Goal: Task Accomplishment & Management: Use online tool/utility

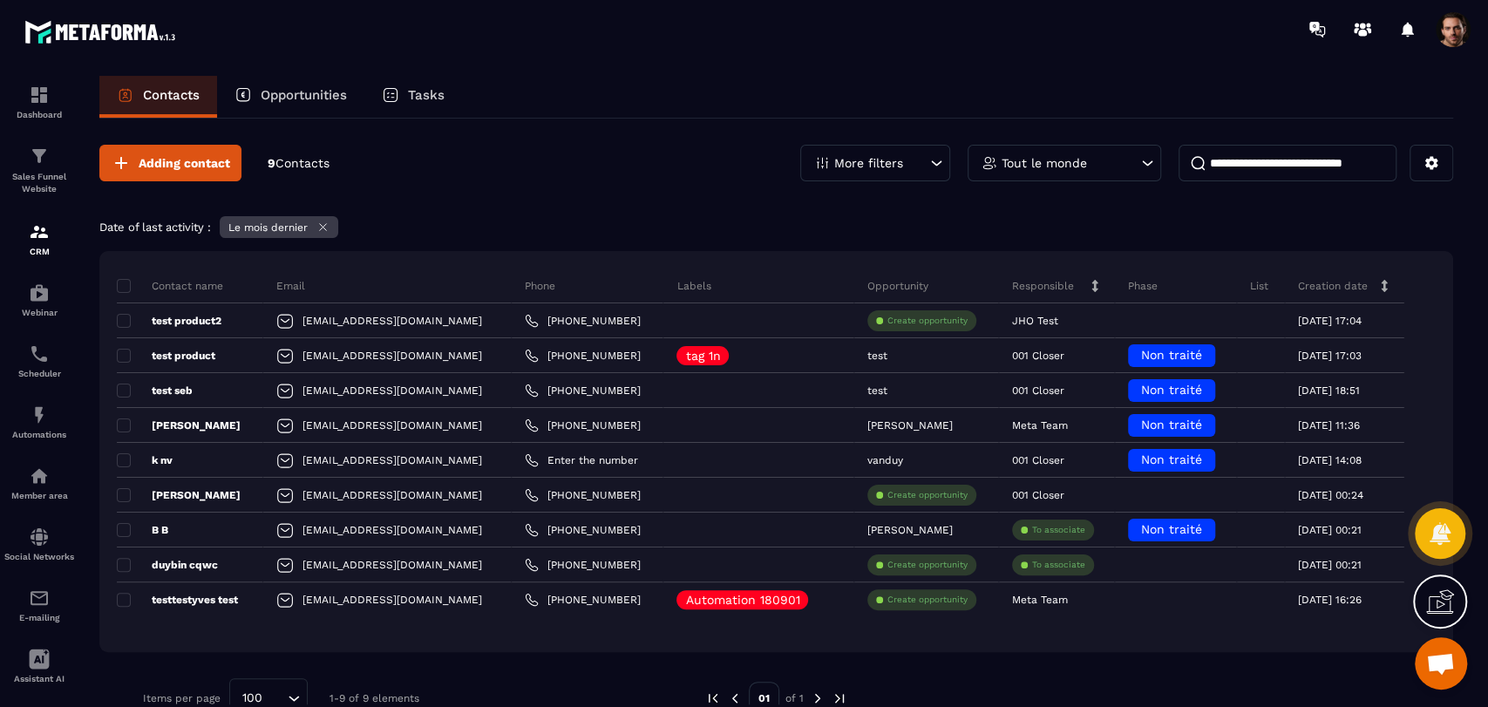
click at [327, 229] on icon at bounding box center [323, 227] width 7 height 7
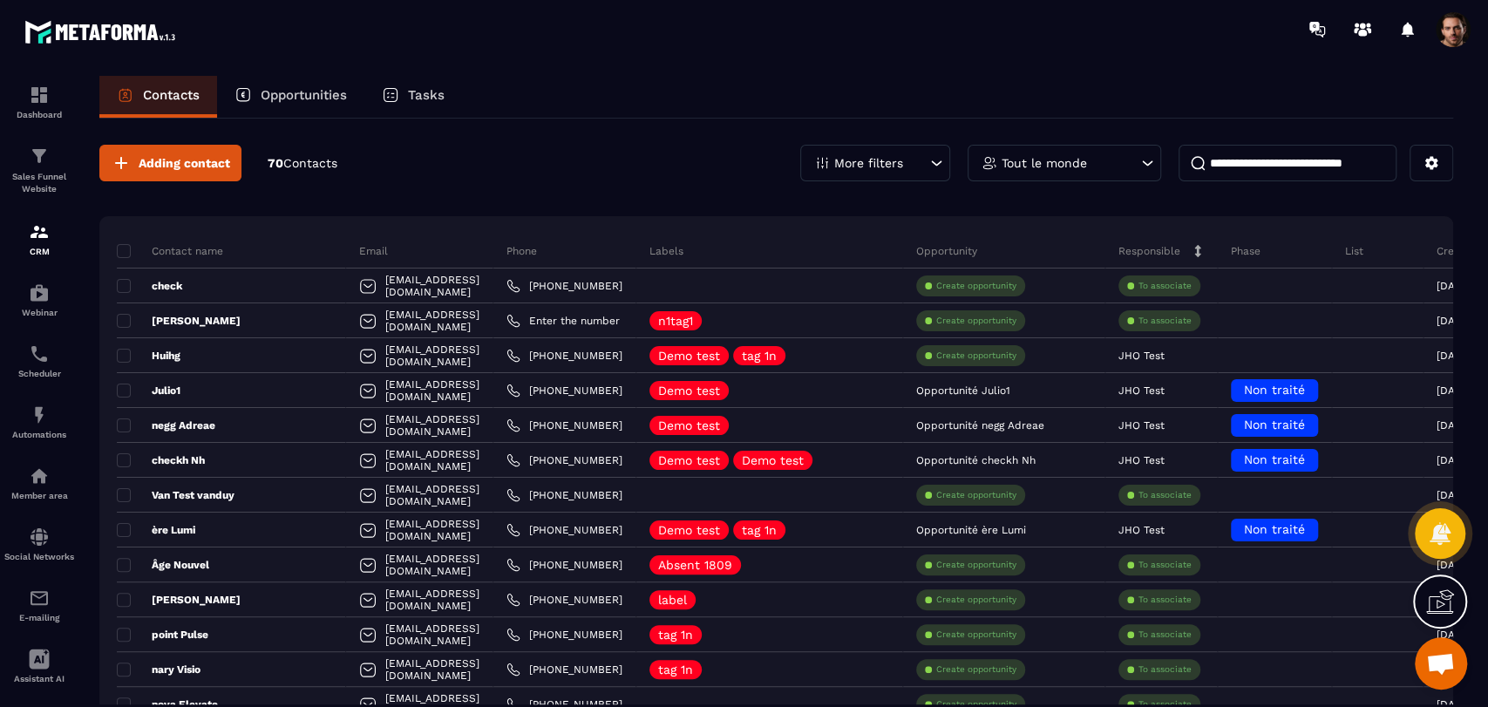
click at [913, 158] on div "More filters" at bounding box center [875, 163] width 150 height 37
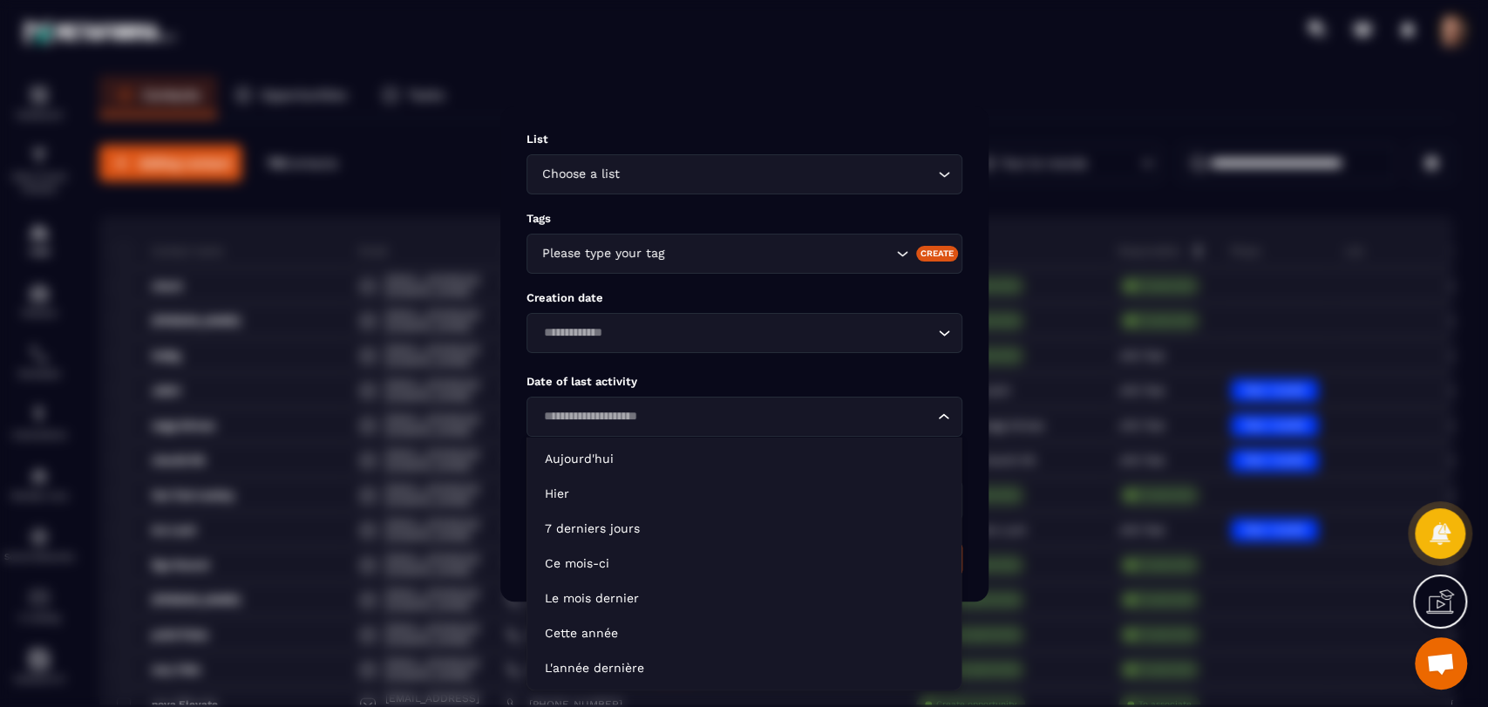
click at [658, 415] on input "Search for option" at bounding box center [736, 416] width 396 height 19
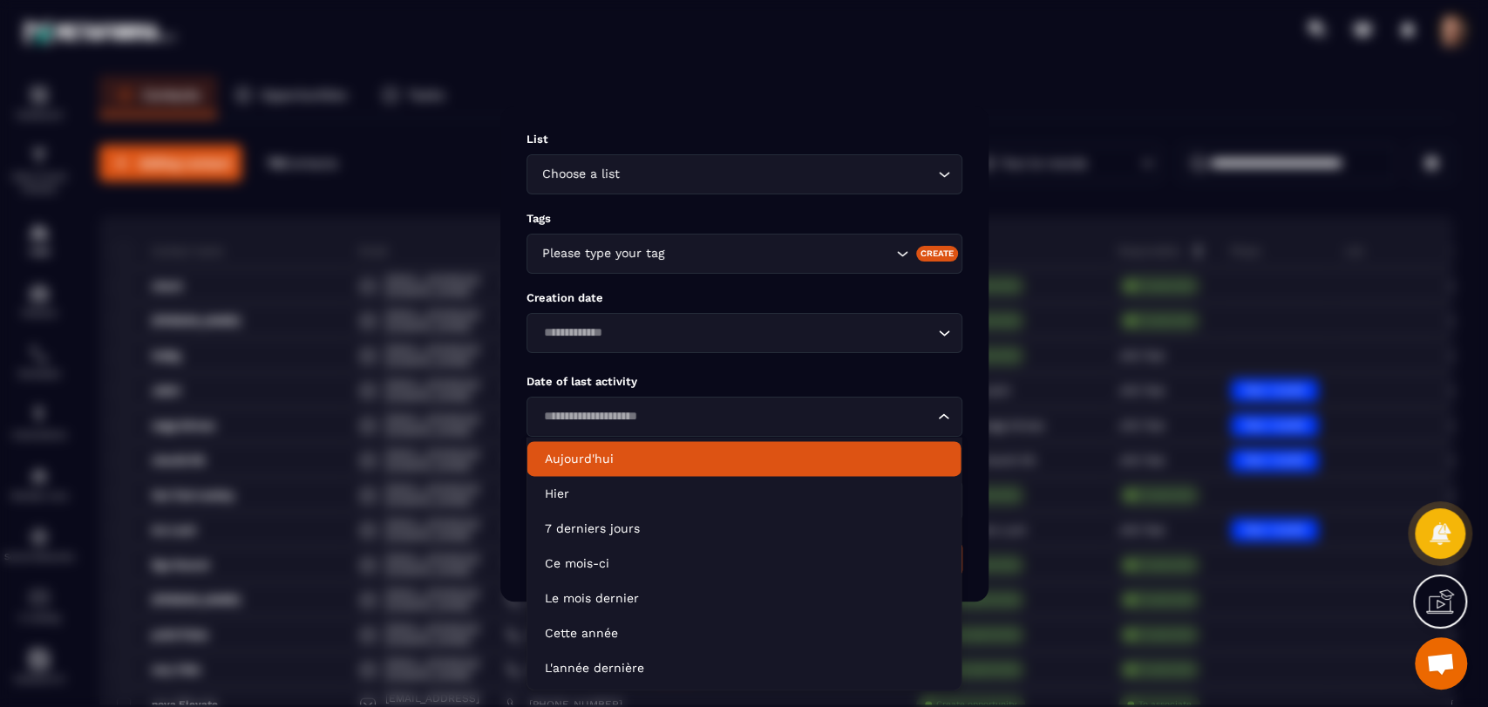
click at [628, 467] on p "Aujourd'hui" at bounding box center [744, 458] width 399 height 17
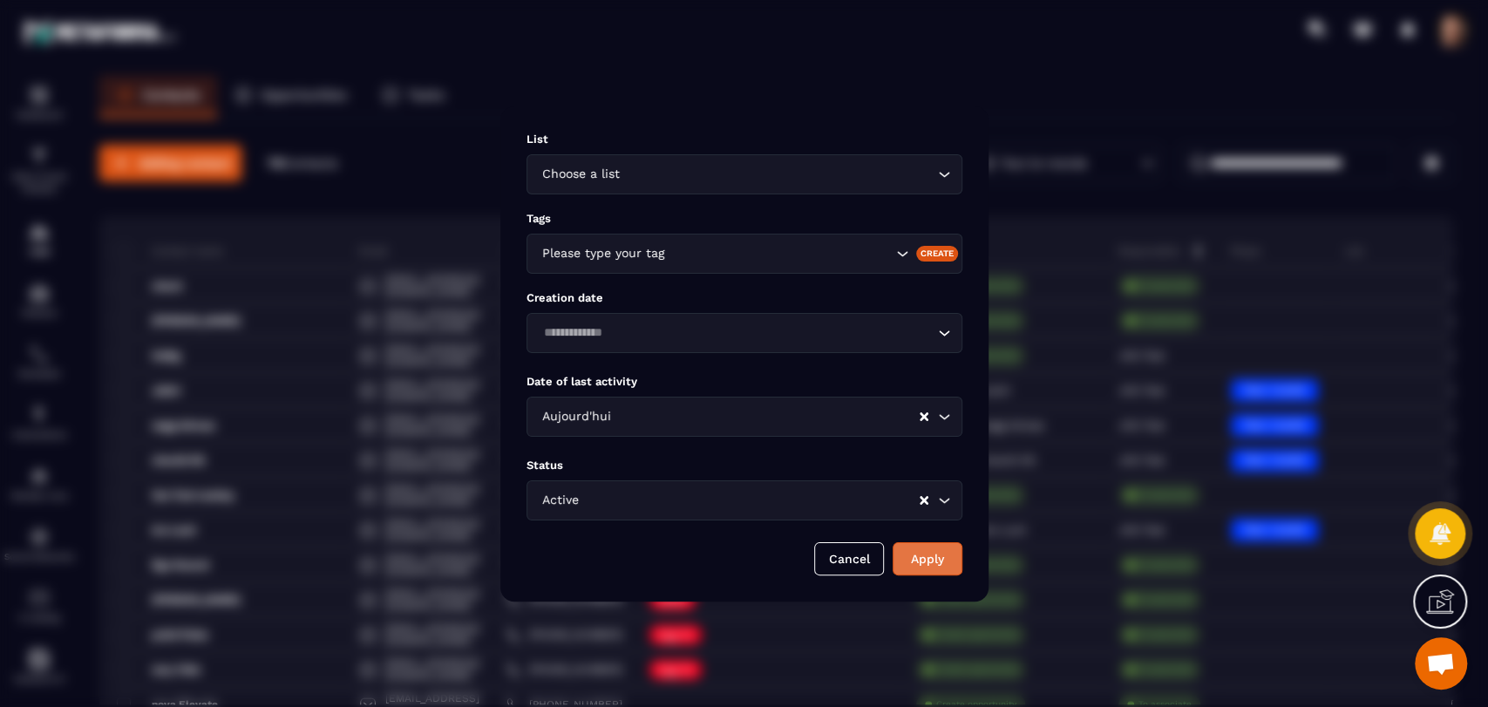
click at [934, 553] on button "Apply" at bounding box center [928, 558] width 70 height 33
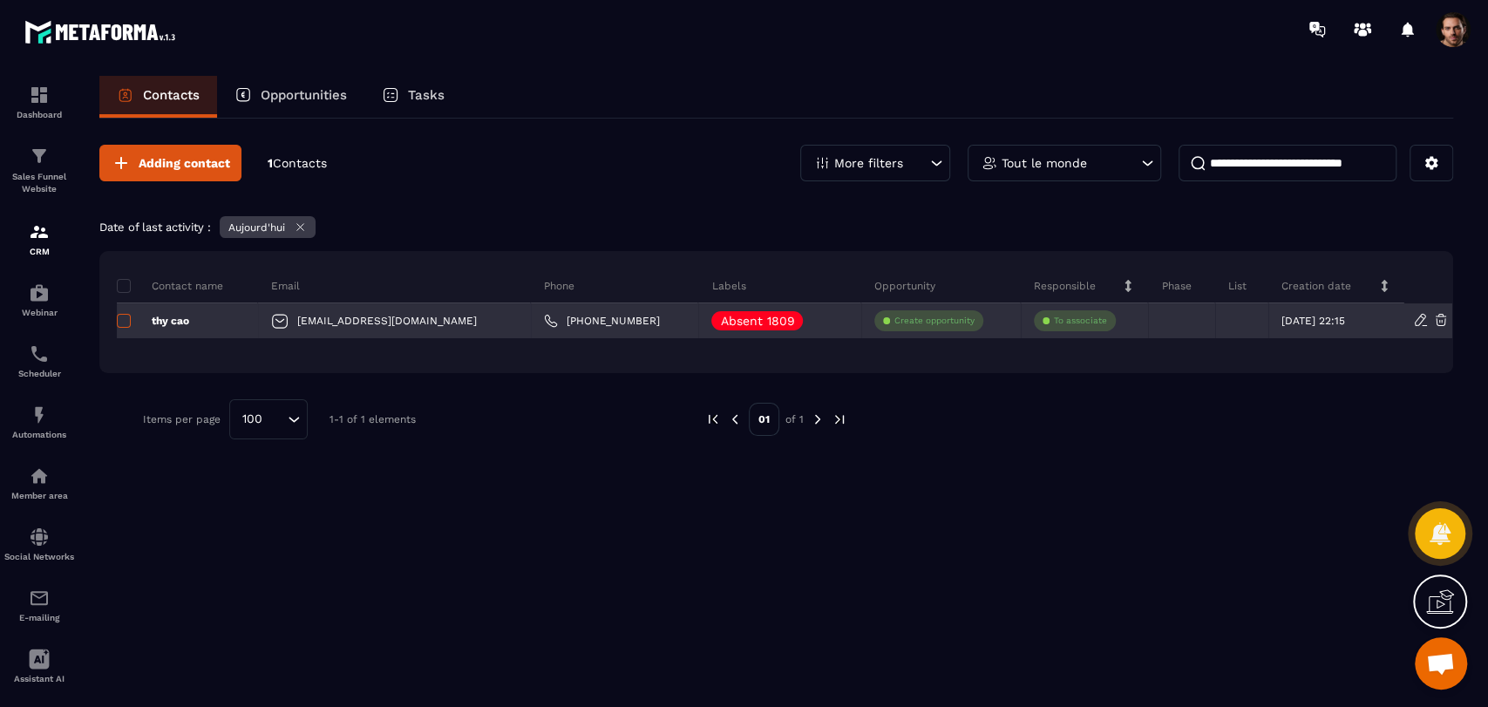
click at [123, 323] on span at bounding box center [124, 321] width 14 height 14
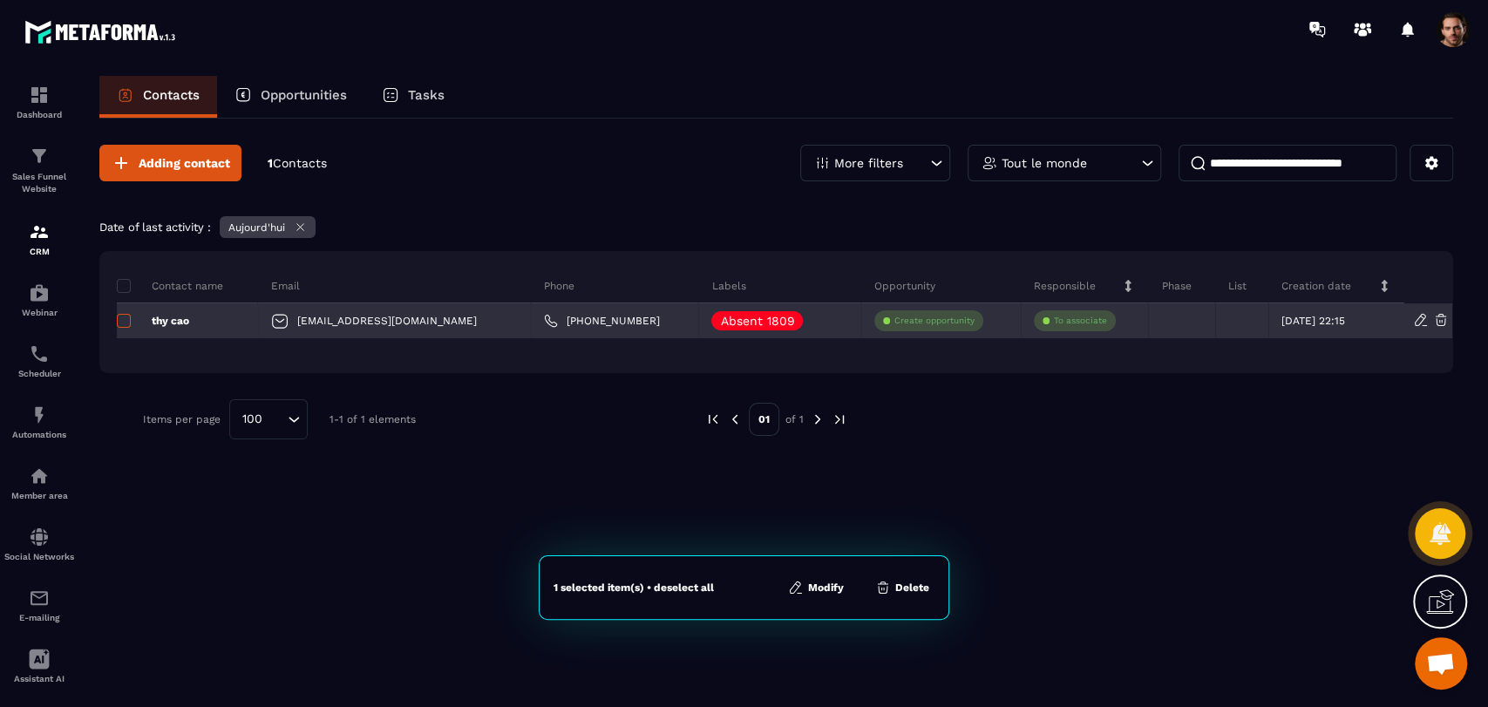
click at [123, 323] on span at bounding box center [124, 321] width 14 height 14
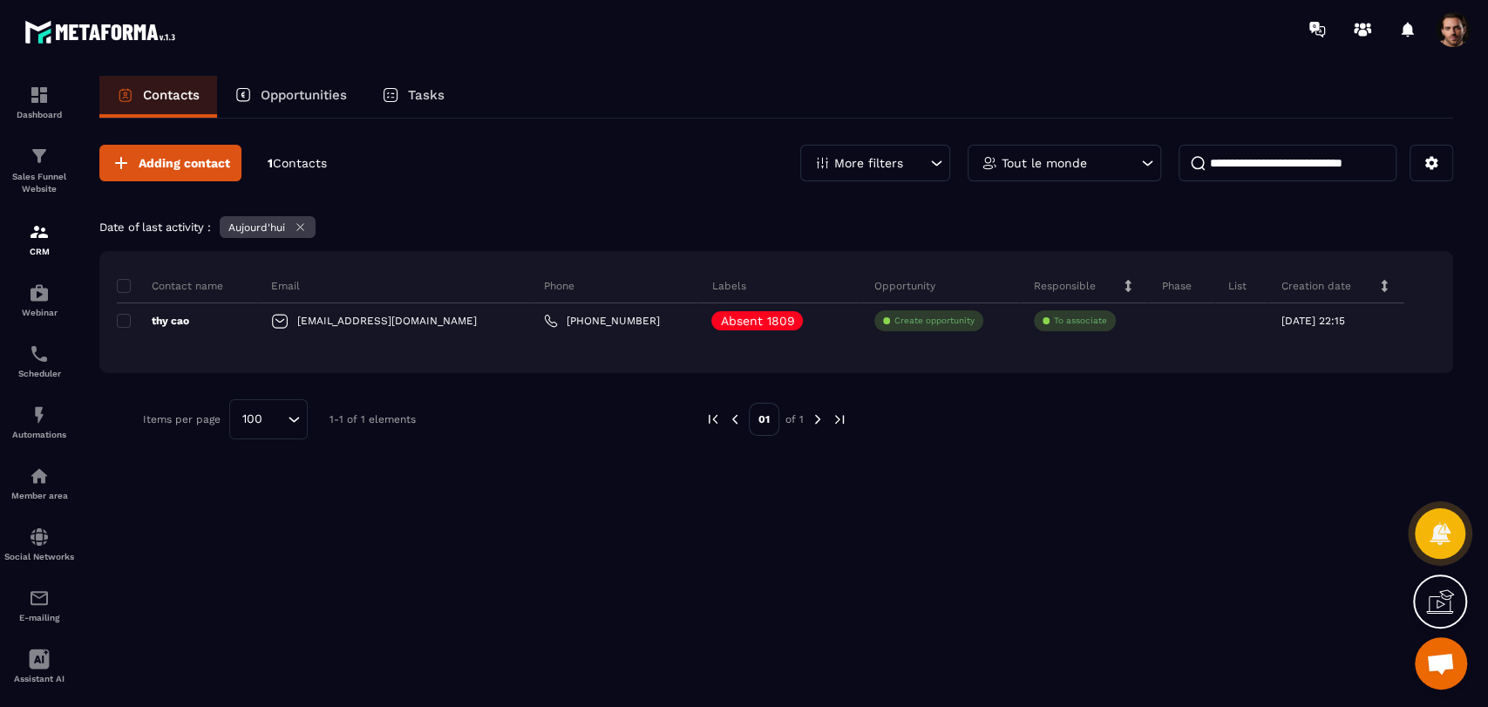
click at [871, 158] on p "More filters" at bounding box center [868, 163] width 69 height 12
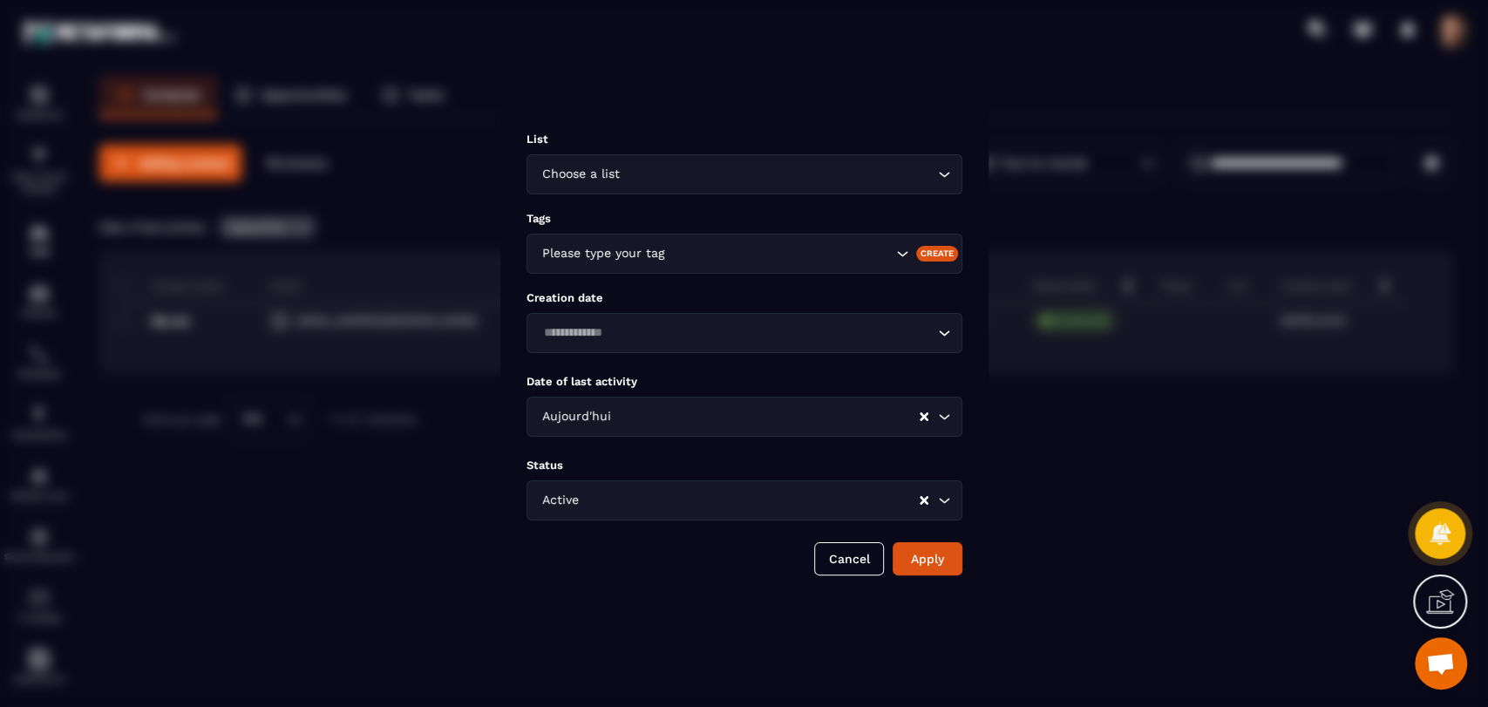
click at [655, 418] on input "Search for option" at bounding box center [766, 416] width 303 height 19
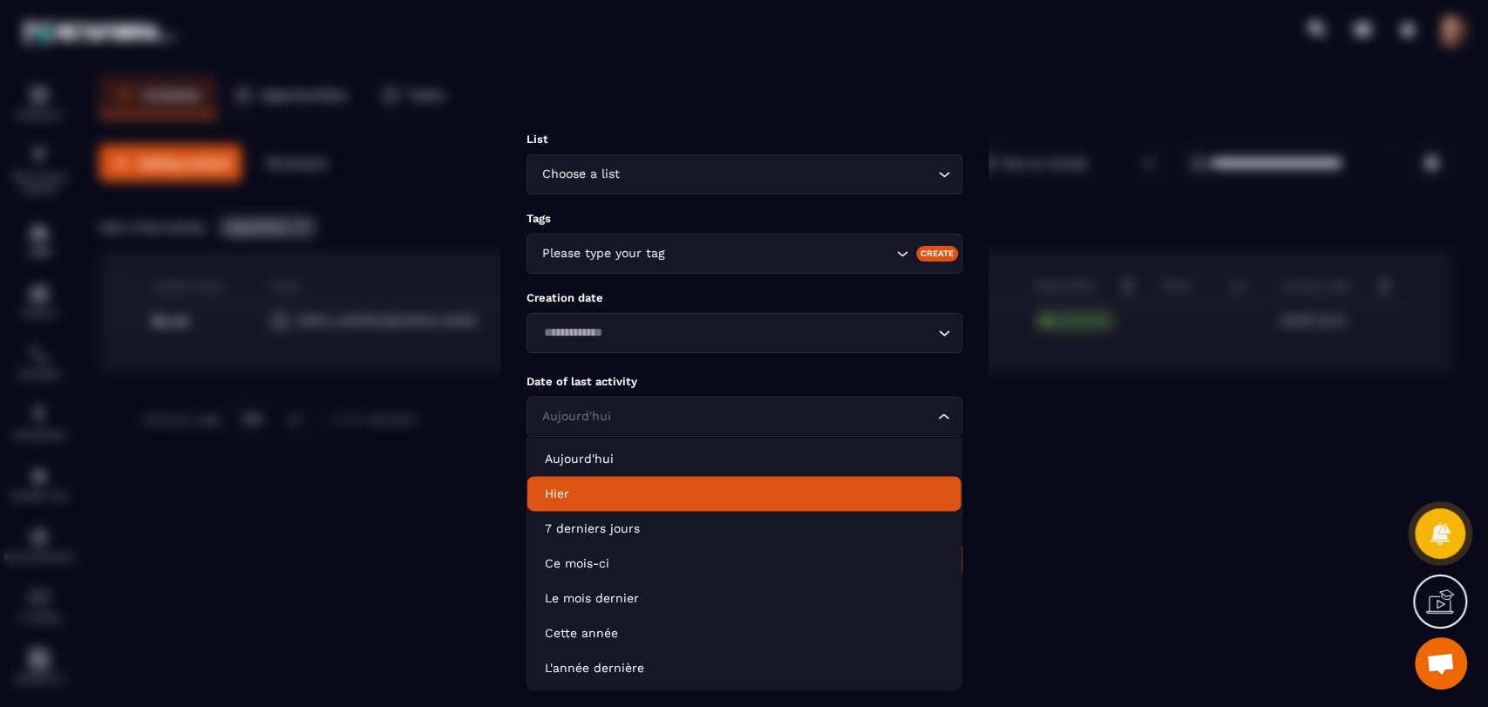
click at [635, 483] on li "Hier" at bounding box center [744, 493] width 434 height 35
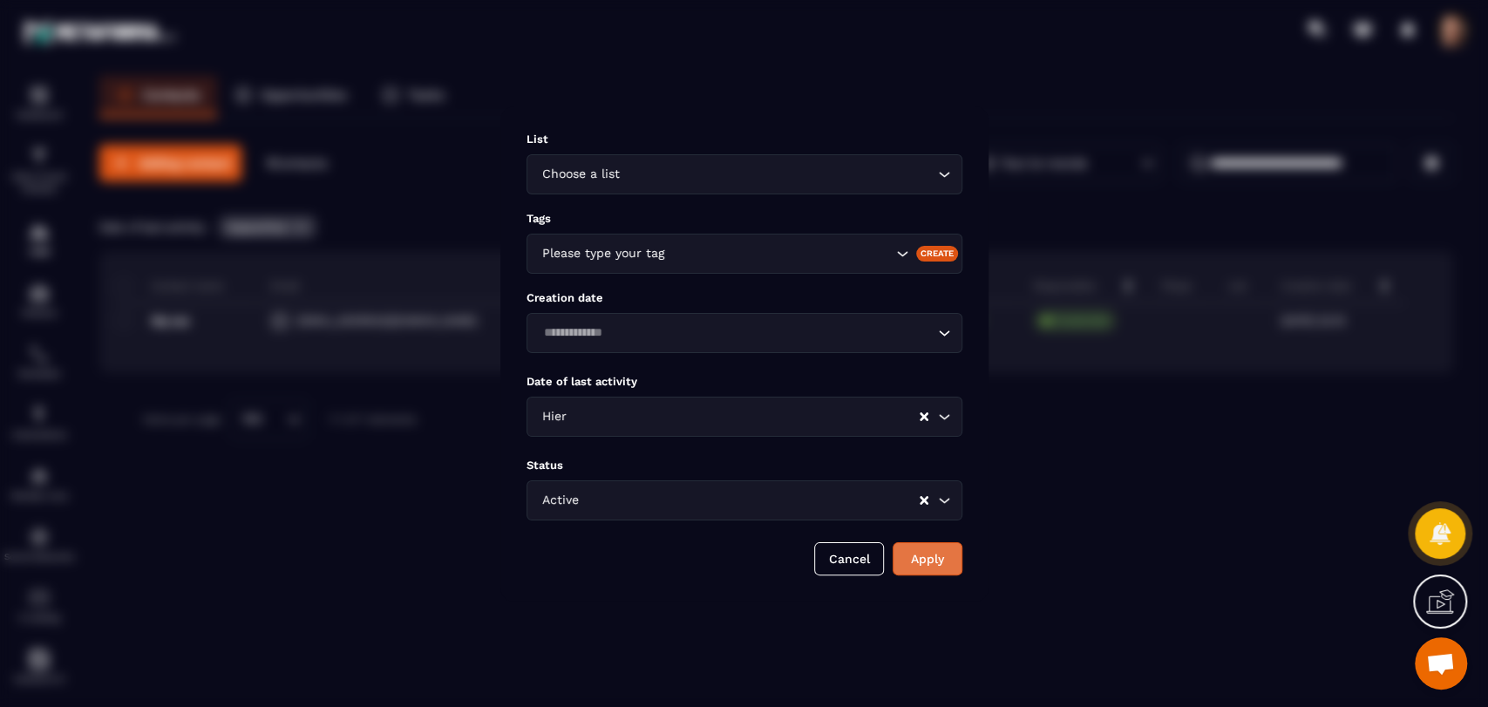
click at [913, 550] on button "Apply" at bounding box center [928, 558] width 70 height 33
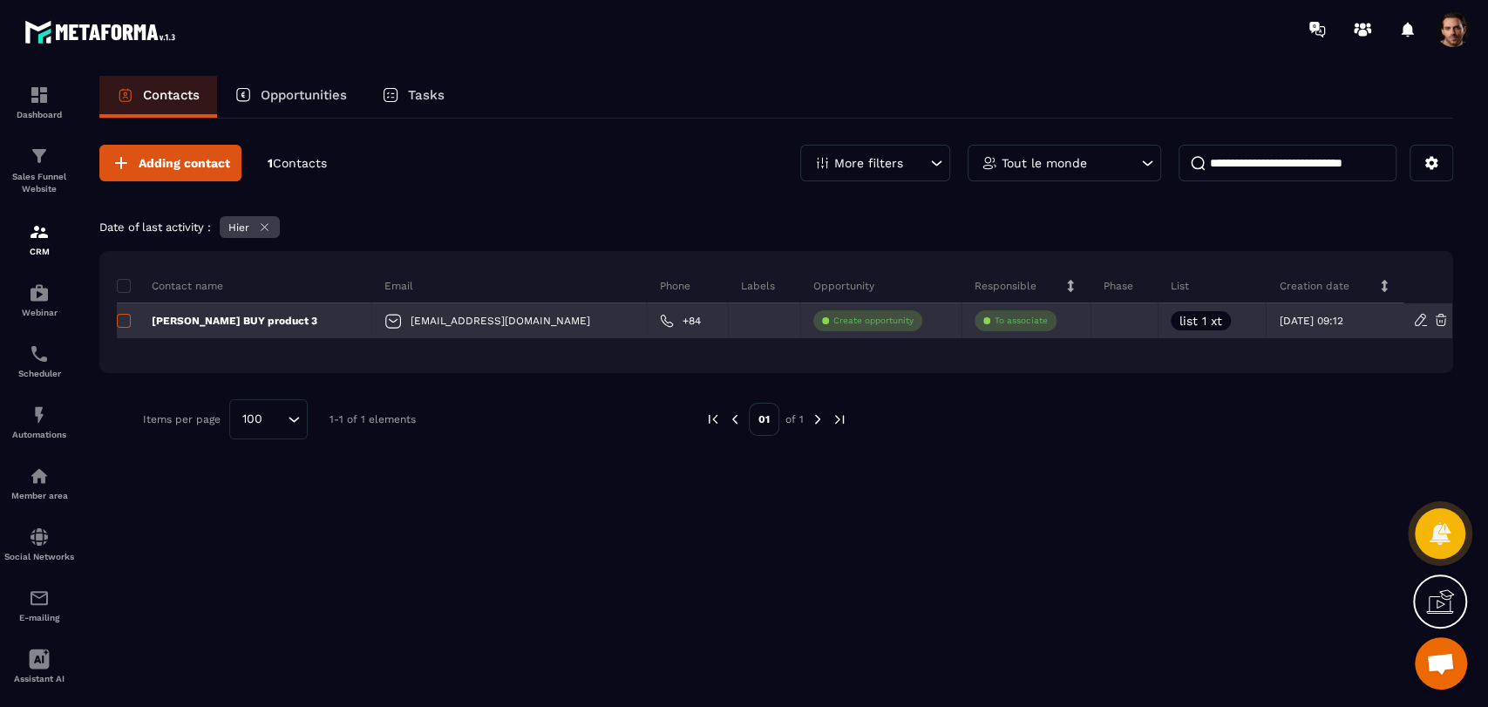
click at [125, 319] on span at bounding box center [124, 321] width 14 height 14
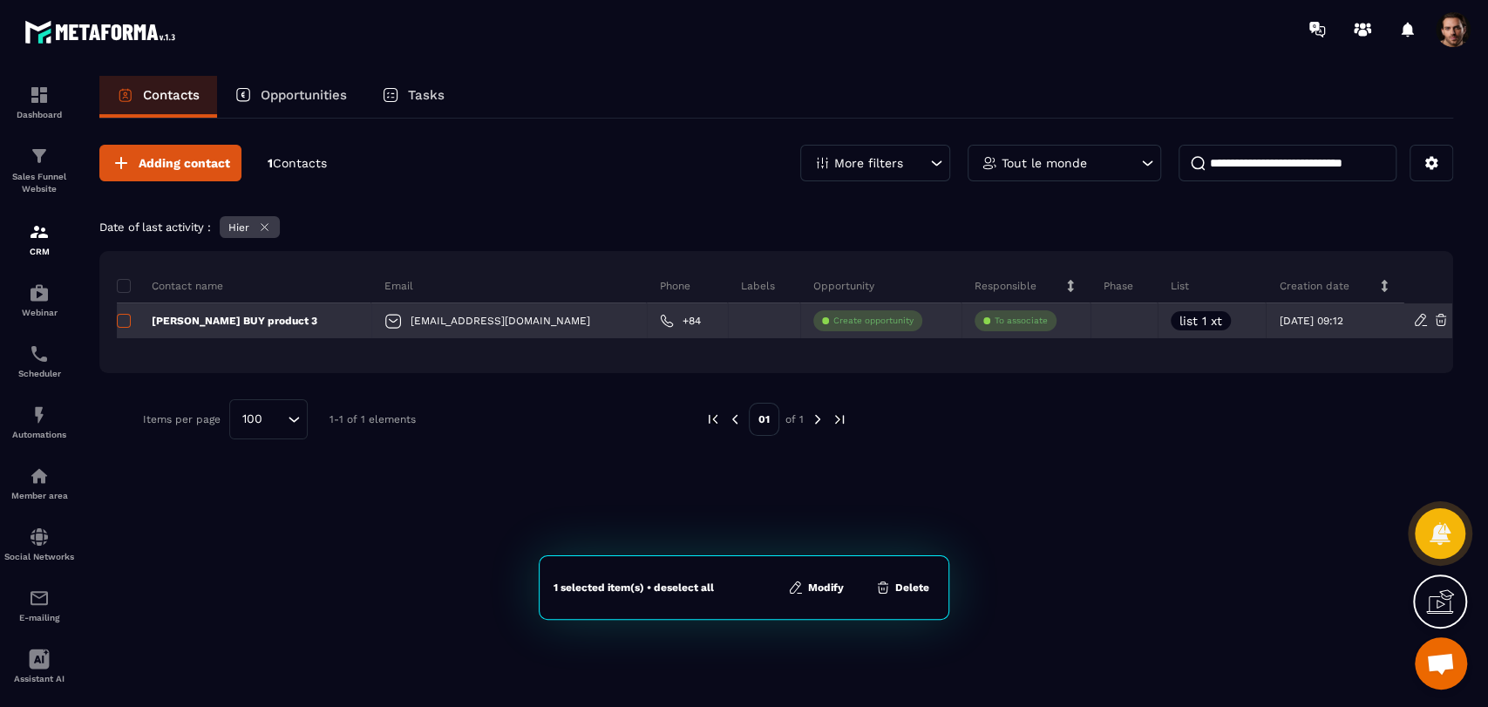
click at [125, 319] on span at bounding box center [124, 321] width 14 height 14
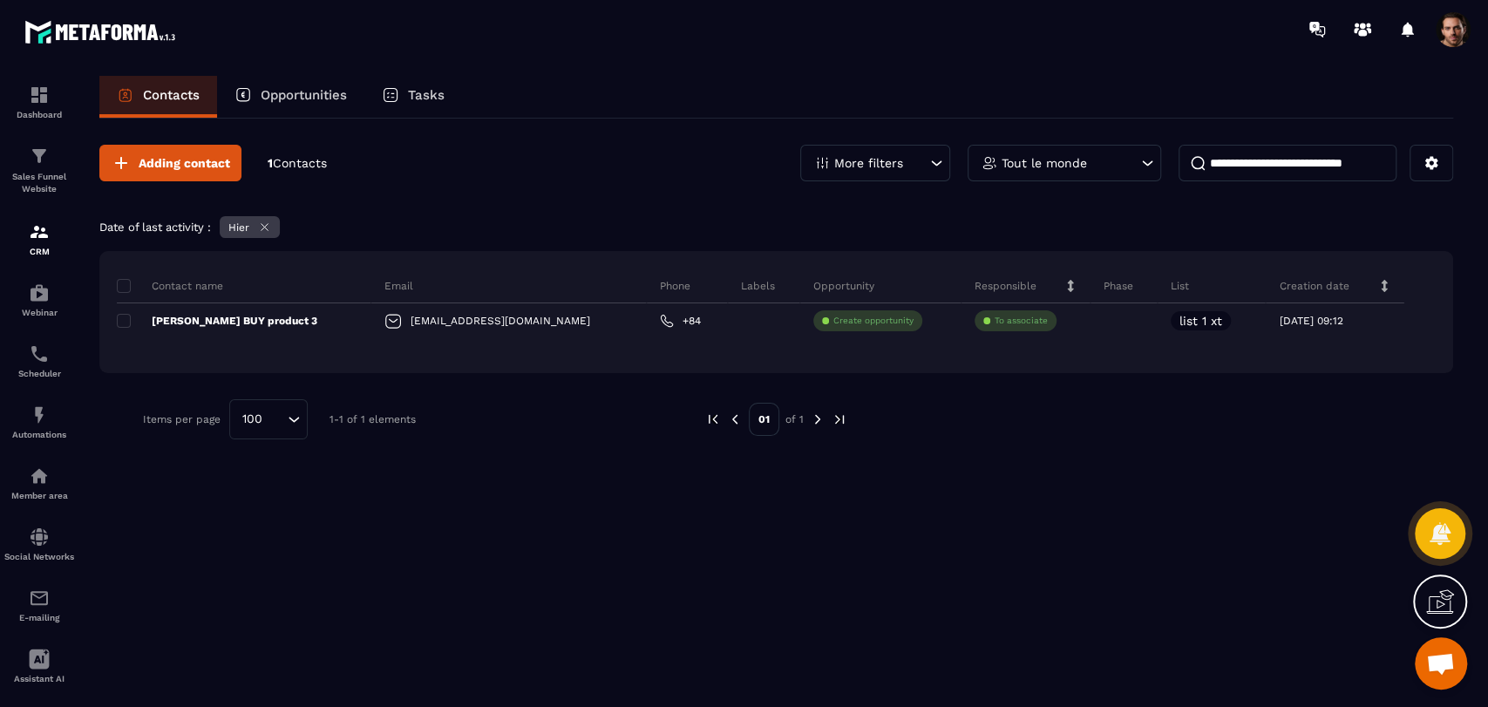
click at [865, 160] on p "More filters" at bounding box center [868, 163] width 69 height 12
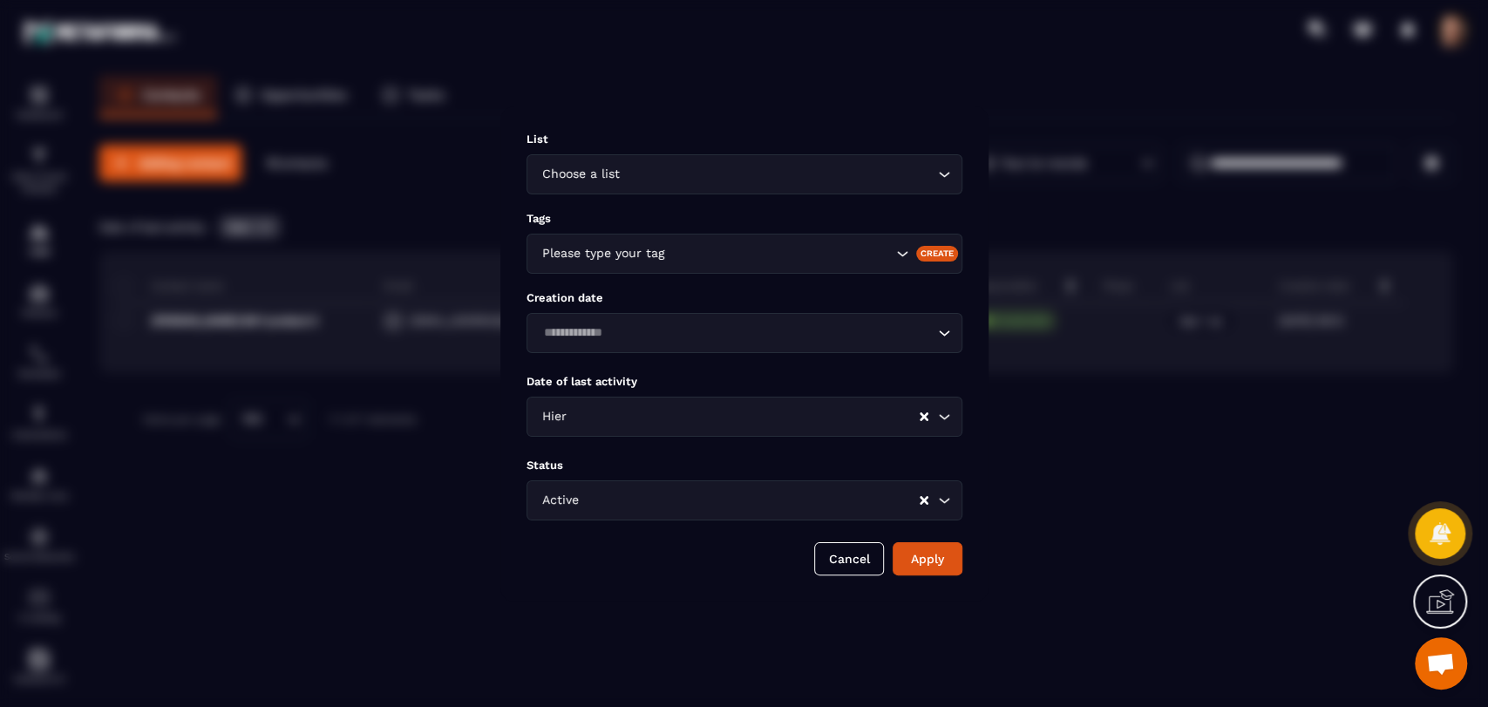
click at [628, 423] on input "Search for option" at bounding box center [744, 416] width 348 height 19
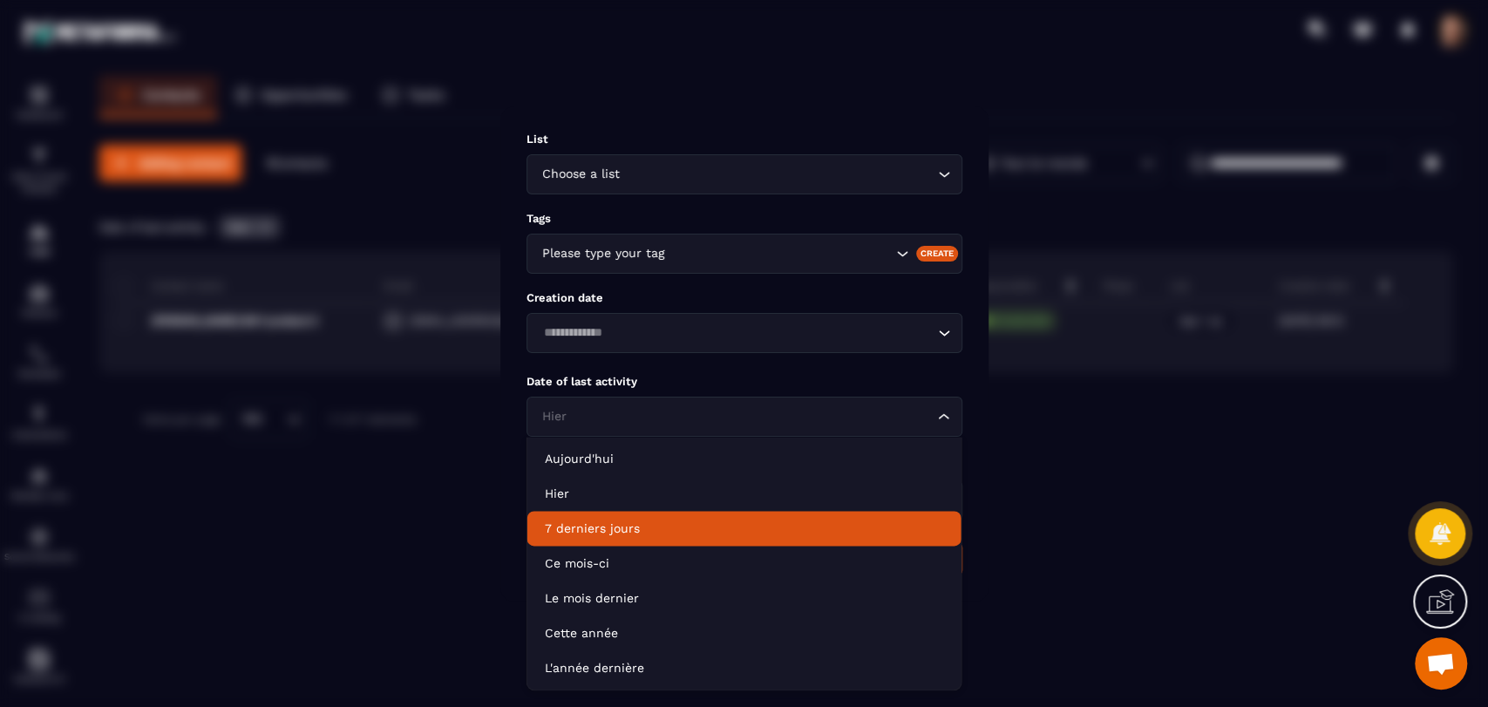
click at [608, 520] on p "7 derniers jours" at bounding box center [744, 528] width 399 height 17
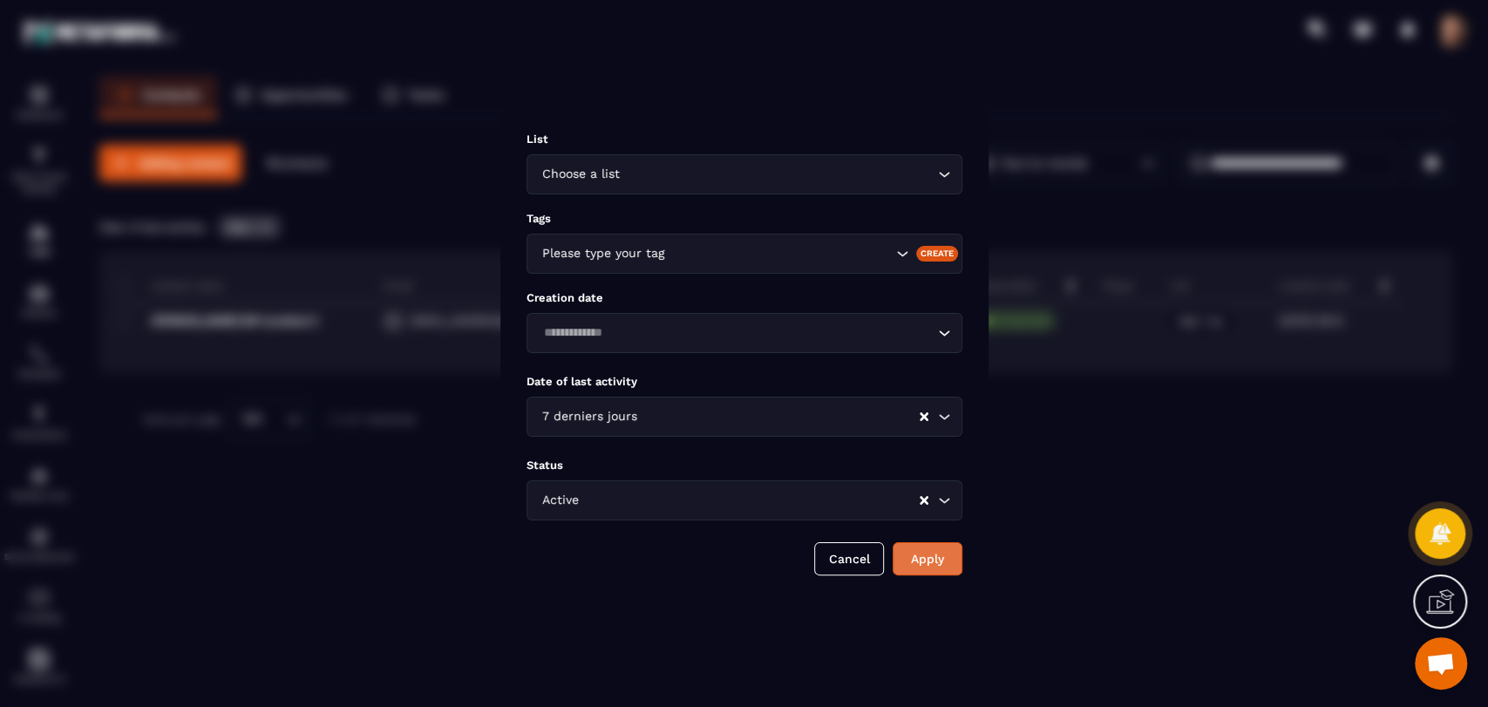
click at [934, 554] on button "Apply" at bounding box center [928, 558] width 70 height 33
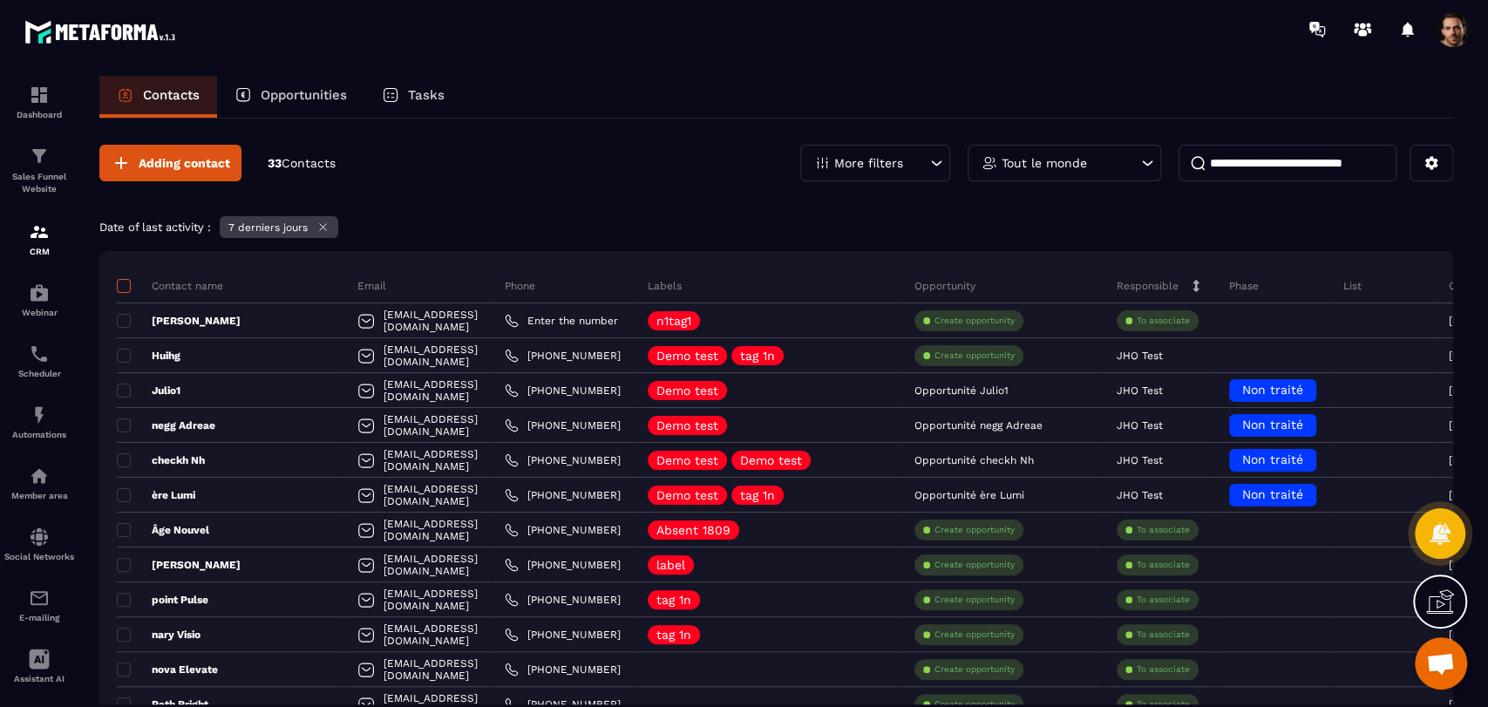
click at [126, 285] on span at bounding box center [124, 286] width 14 height 14
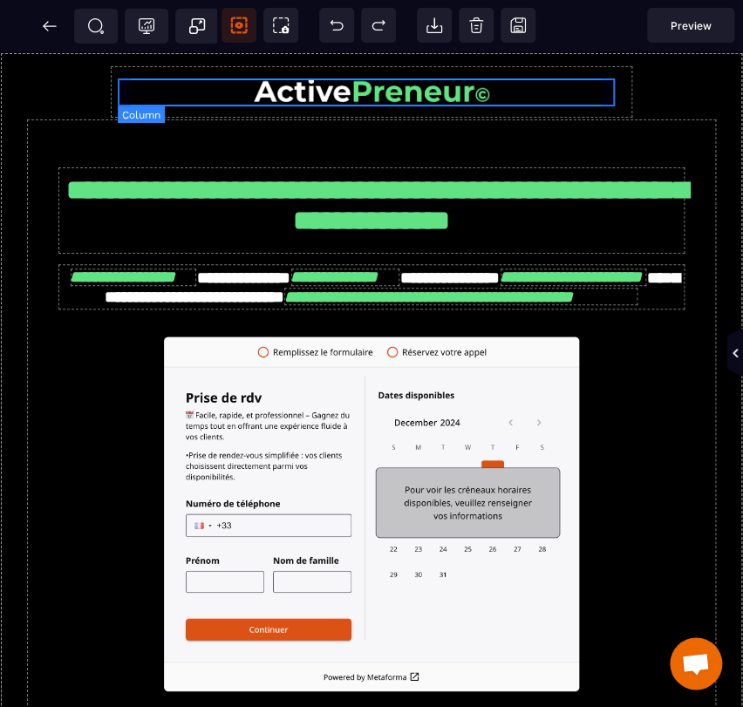
drag, startPoint x: 739, startPoint y: 146, endPoint x: 510, endPoint y: 89, distance: 236.4
click at [510, 89] on div at bounding box center [371, 91] width 497 height 27
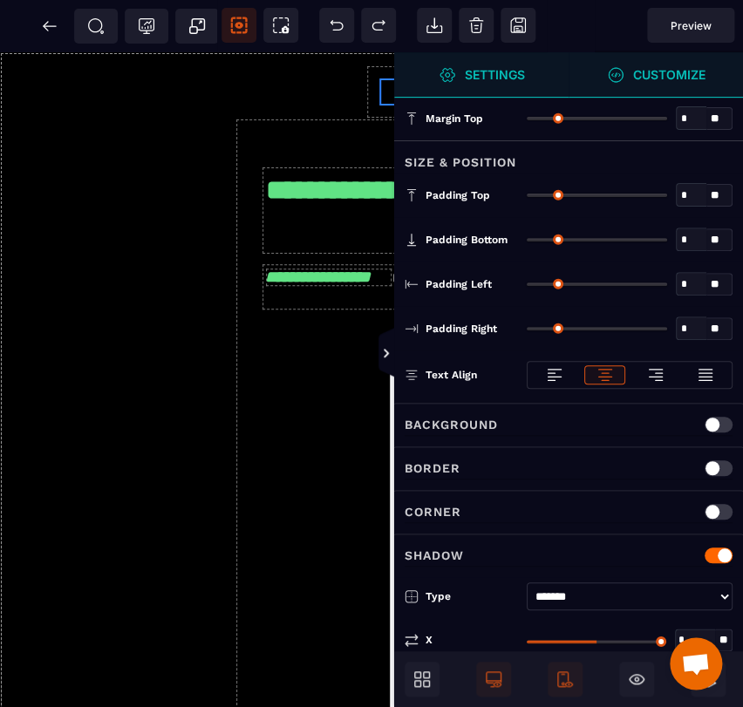
type input "*"
type input "**"
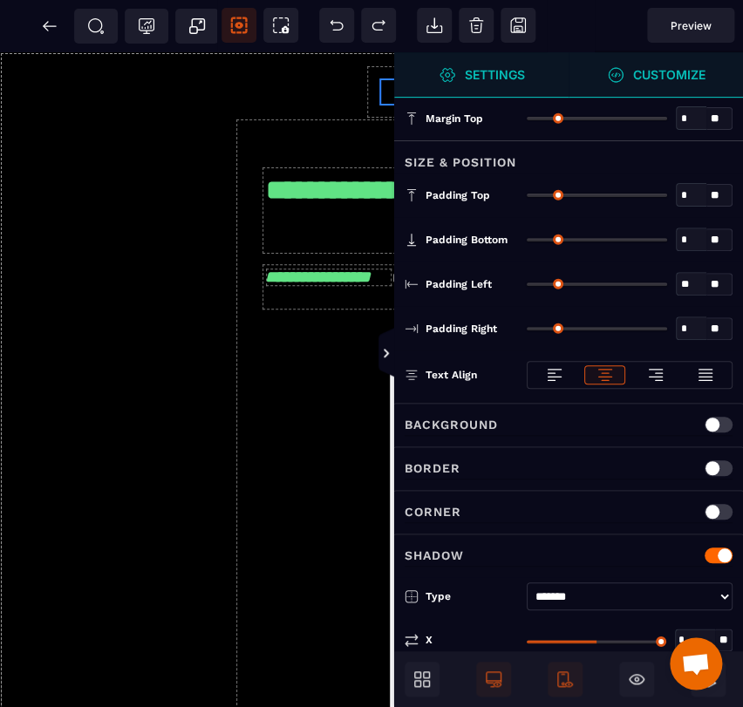
type input "**"
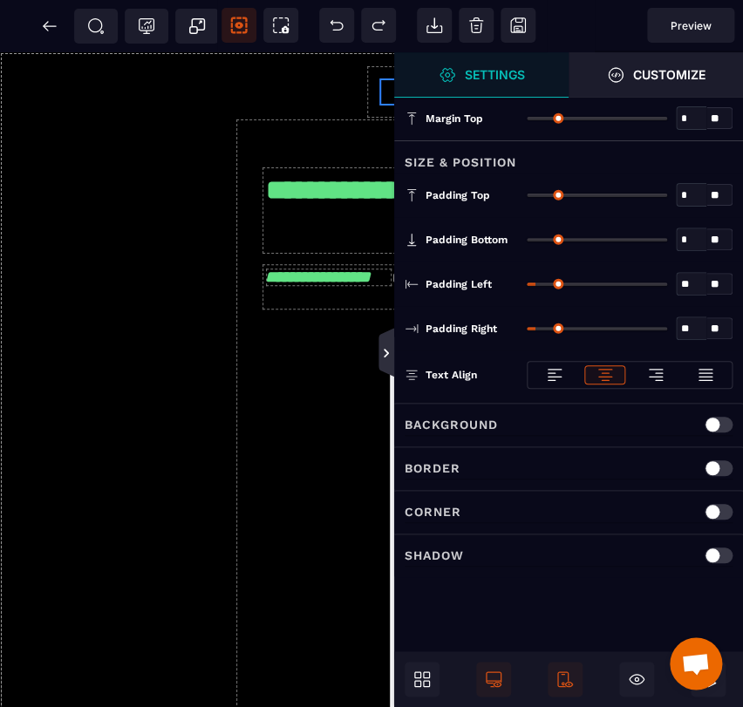
drag, startPoint x: 387, startPoint y: 350, endPoint x: 399, endPoint y: 300, distance: 52.0
click at [387, 350] on icon at bounding box center [386, 353] width 14 height 14
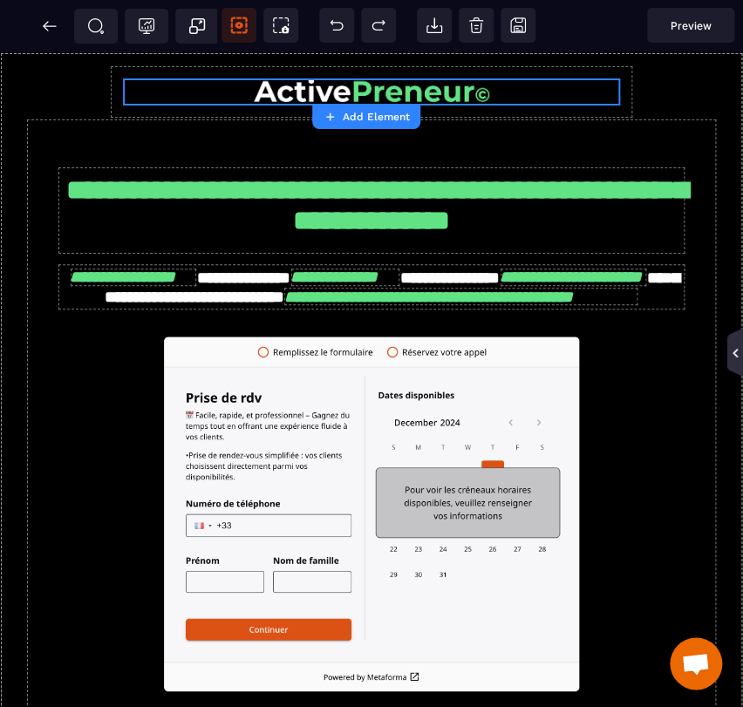
click at [732, 352] on icon at bounding box center [734, 353] width 5 height 9
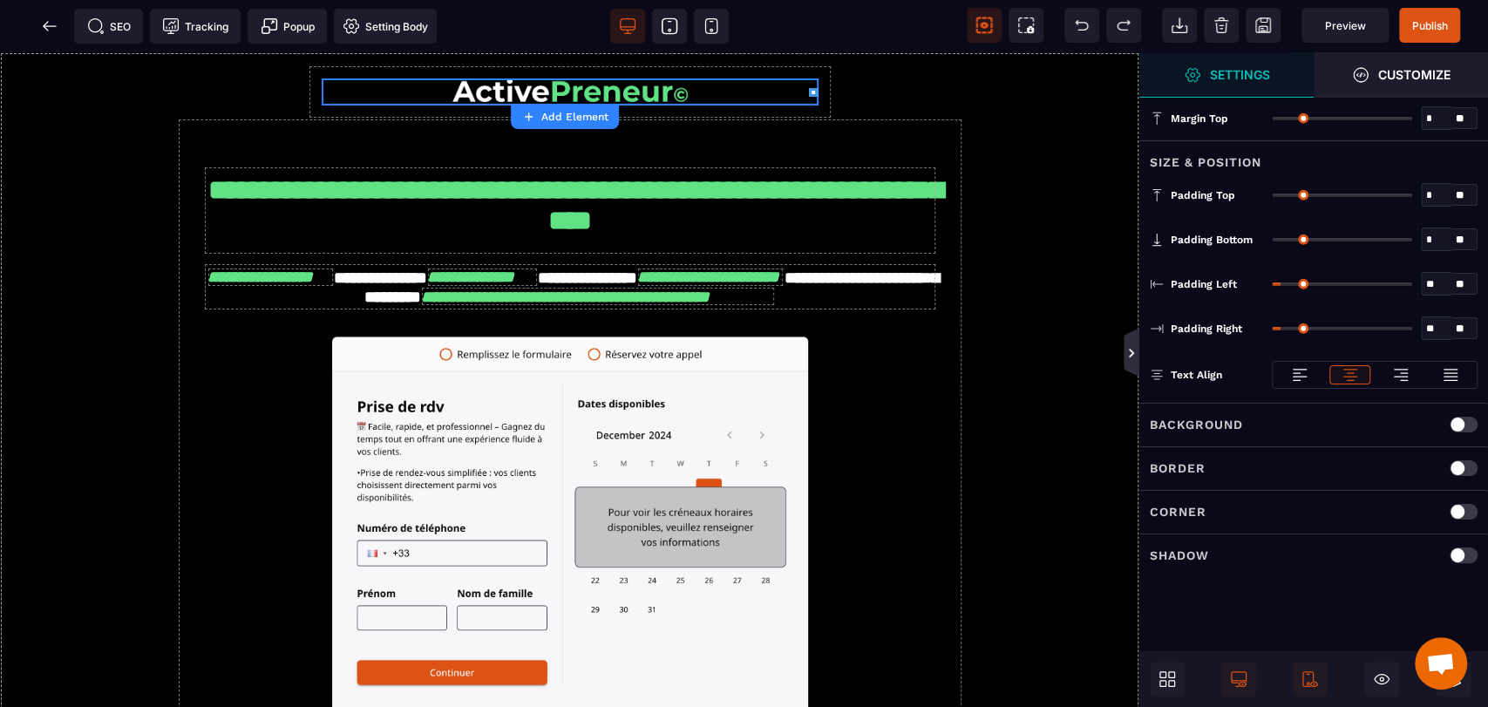
click at [742, 360] on icon at bounding box center [1132, 352] width 16 height 49
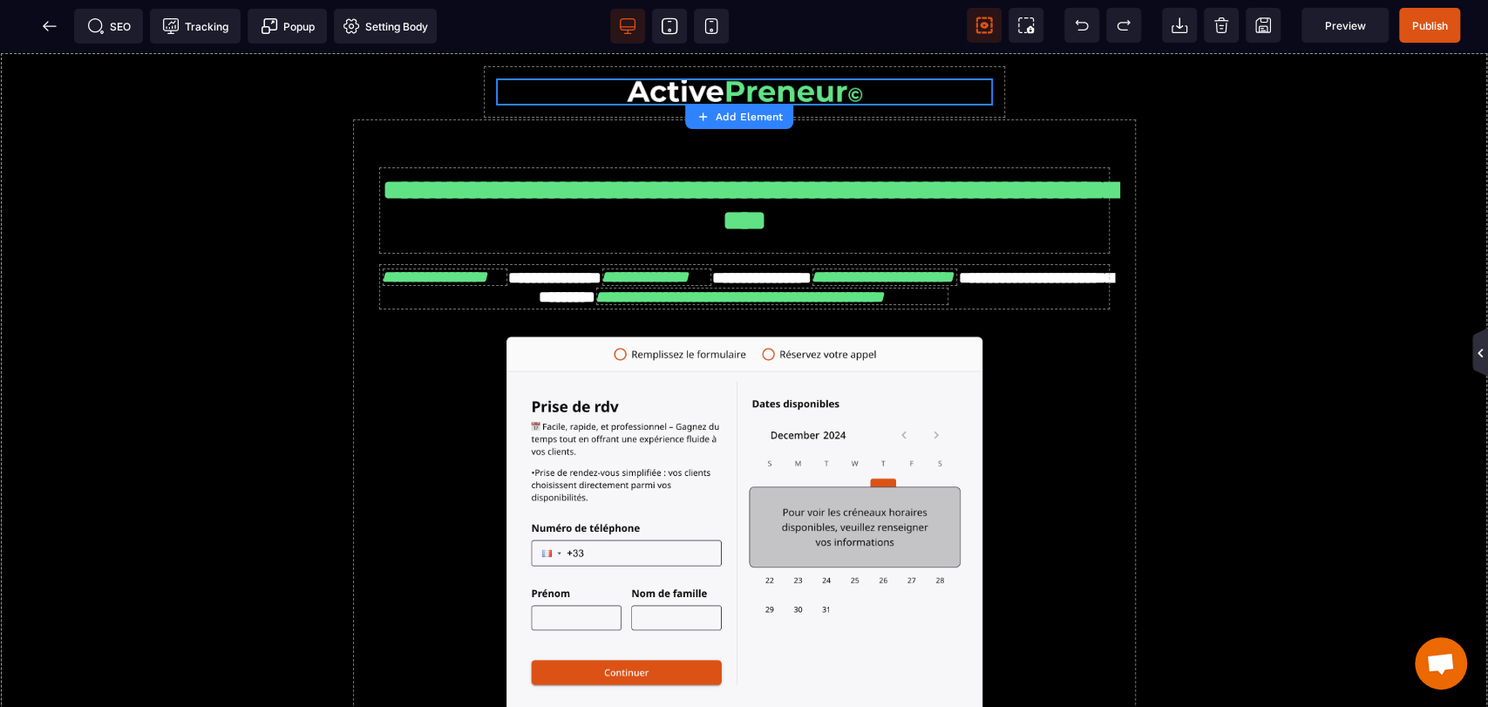
click at [742, 344] on icon at bounding box center [1480, 352] width 16 height 49
